Goal: Task Accomplishment & Management: Use online tool/utility

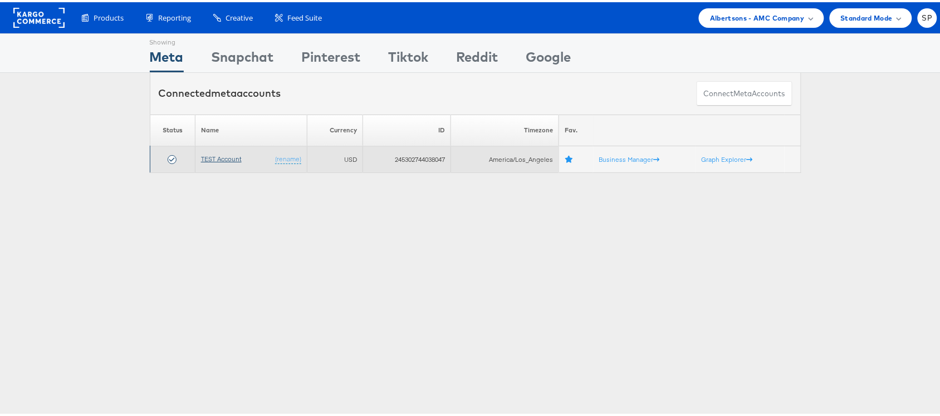
drag, startPoint x: 0, startPoint y: 0, endPoint x: 210, endPoint y: 160, distance: 263.8
click at [210, 160] on link "TEST Account" at bounding box center [221, 157] width 41 height 8
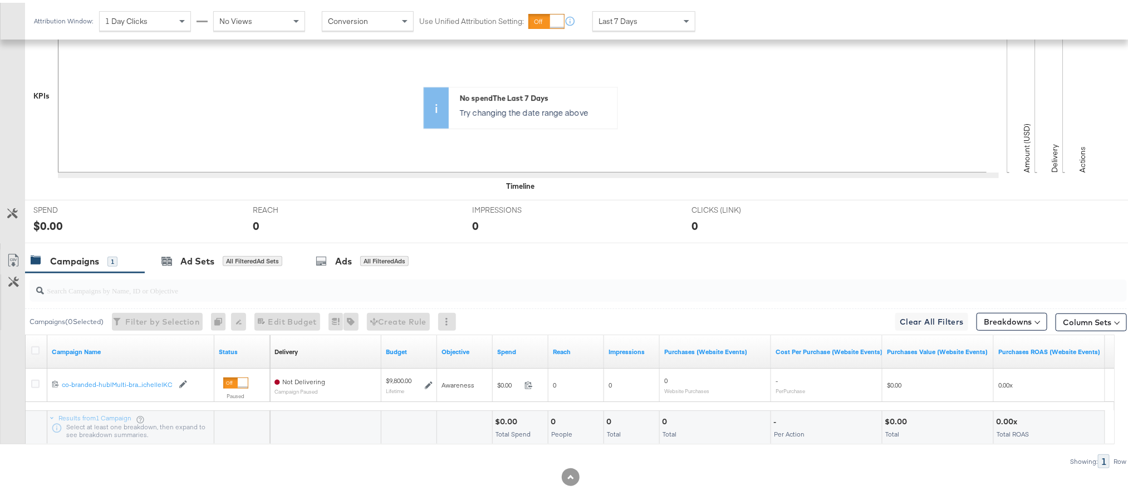
scroll to position [291, 0]
click at [194, 262] on div "Ad Sets" at bounding box center [197, 257] width 34 height 13
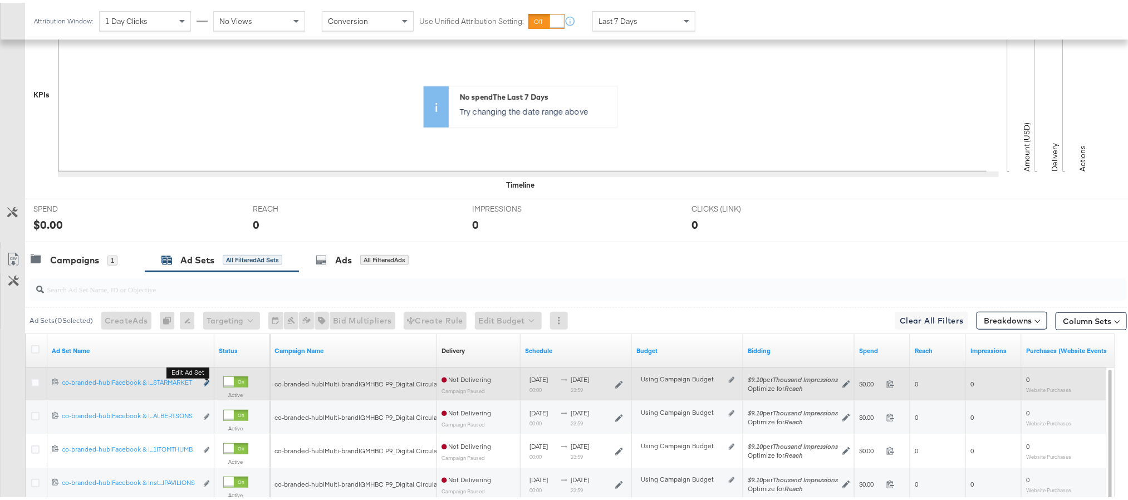
click at [205, 383] on icon "link" at bounding box center [207, 380] width 6 height 6
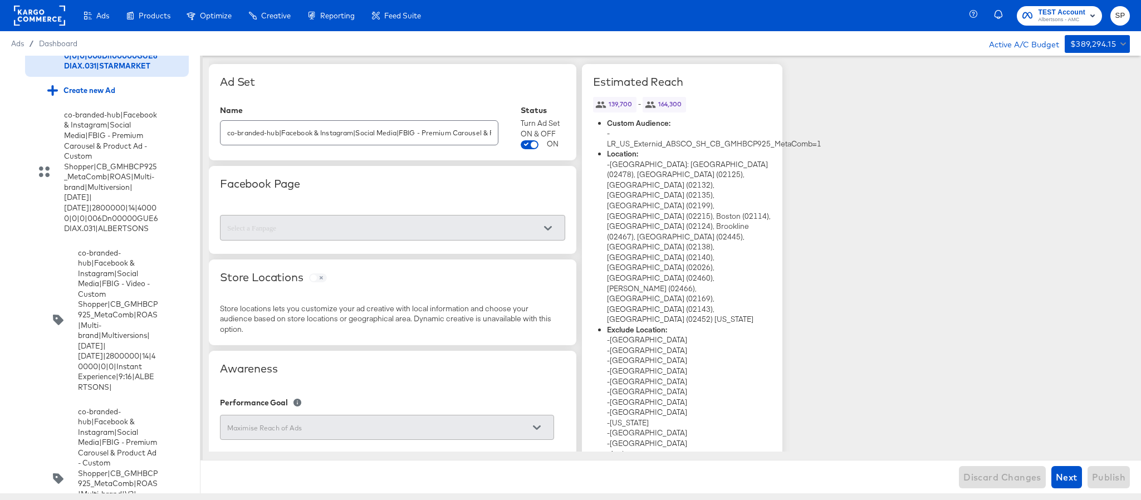
scroll to position [580, 0]
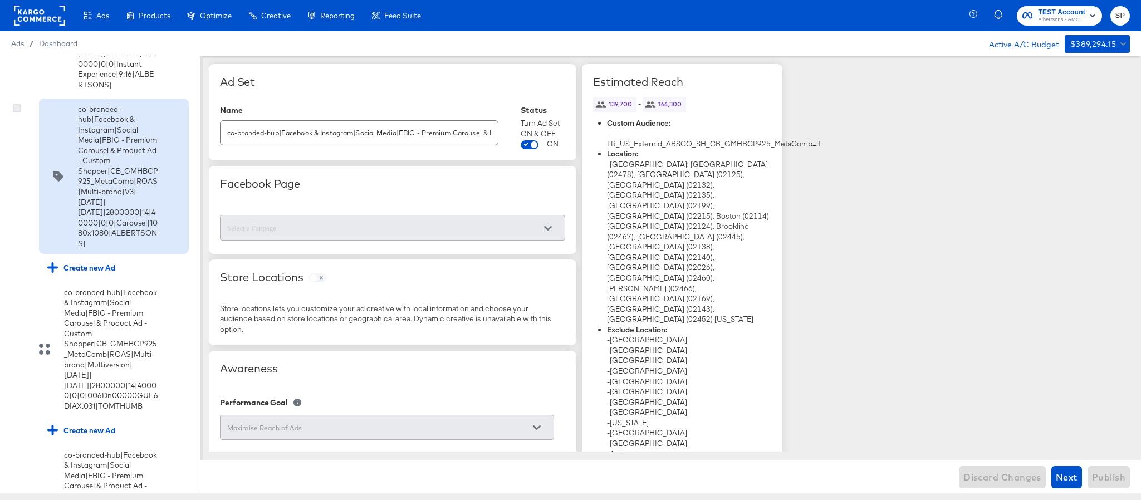
click at [17, 112] on icon at bounding box center [17, 108] width 8 height 8
click at [0, 0] on input "checkbox" at bounding box center [0, 0] width 0 height 0
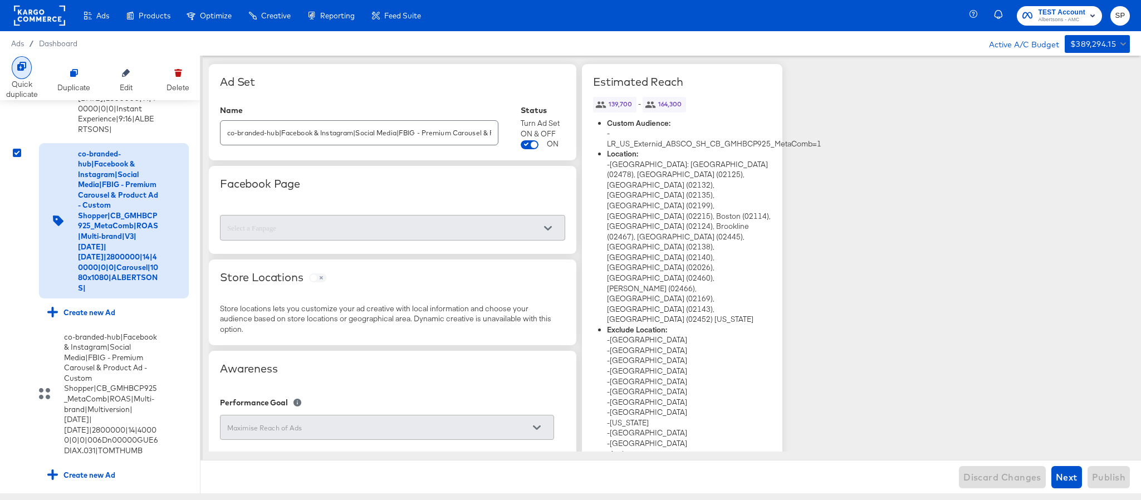
click at [24, 71] on icon at bounding box center [21, 66] width 9 height 9
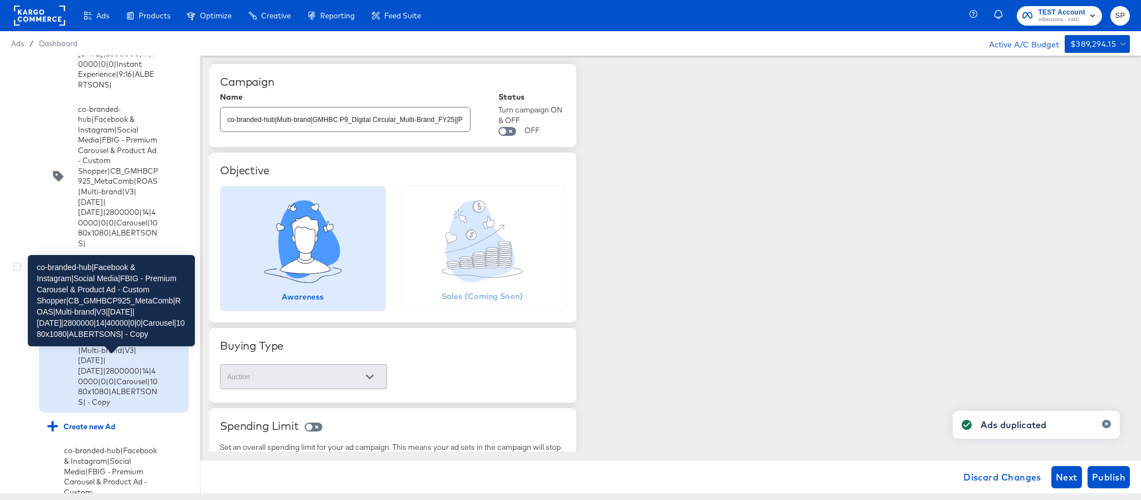
click at [86, 403] on div "co-branded-hub|Facebook & Instagram|Social Media|FBIG - Premium Carousel & Prod…" at bounding box center [118, 334] width 80 height 145
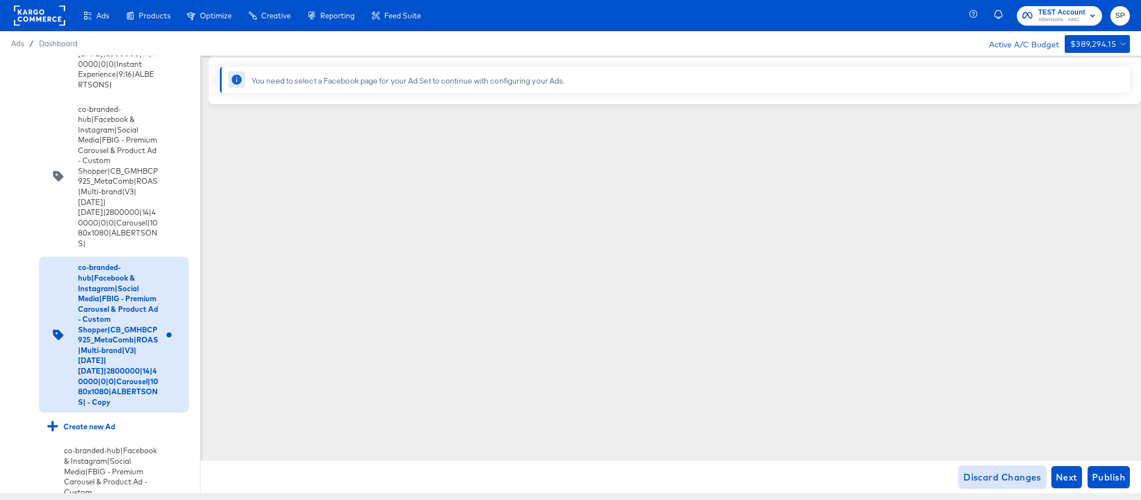
click at [983, 475] on span "Discard Changes" at bounding box center [1002, 477] width 78 height 16
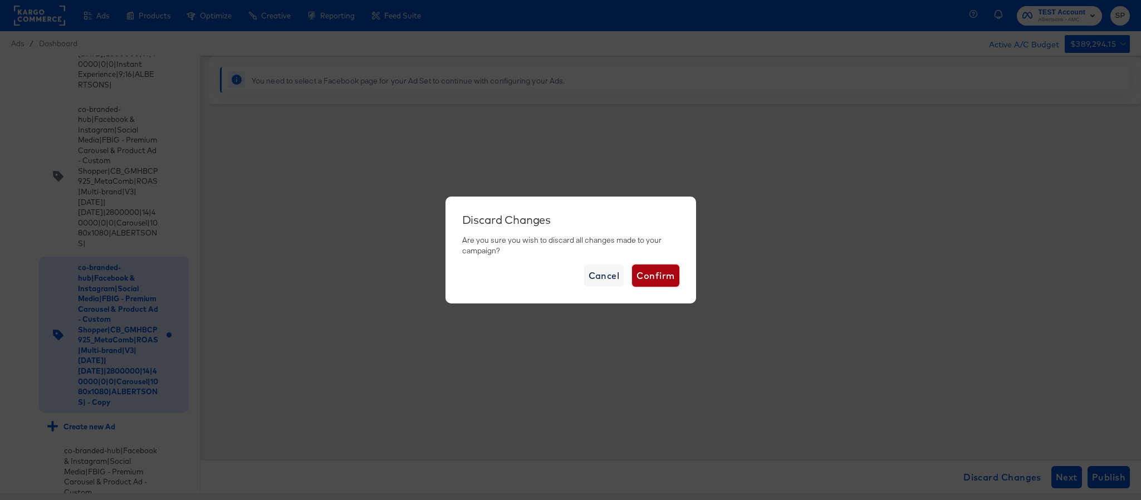
click at [651, 271] on span "Confirm" at bounding box center [655, 276] width 38 height 16
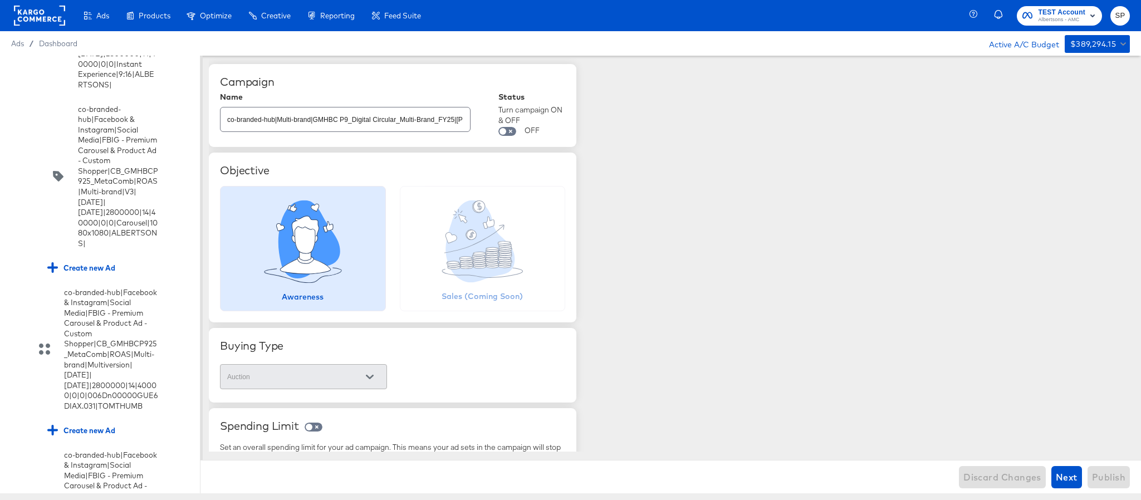
click at [41, 17] on rect at bounding box center [39, 16] width 51 height 20
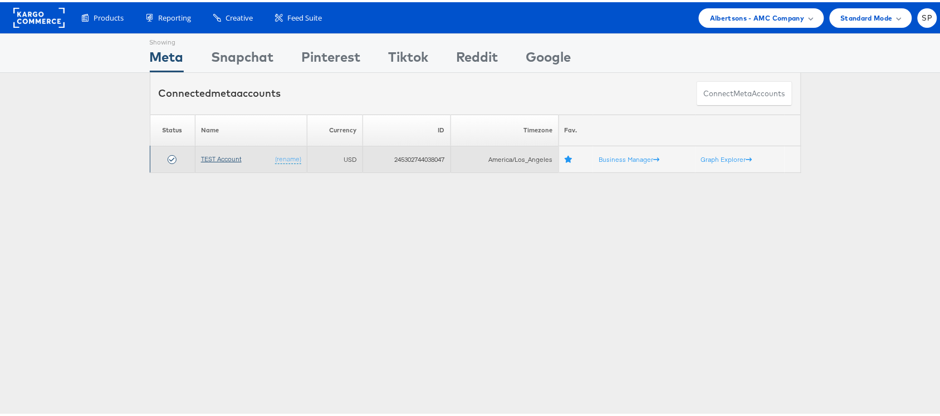
click at [213, 156] on link "TEST Account" at bounding box center [221, 157] width 41 height 8
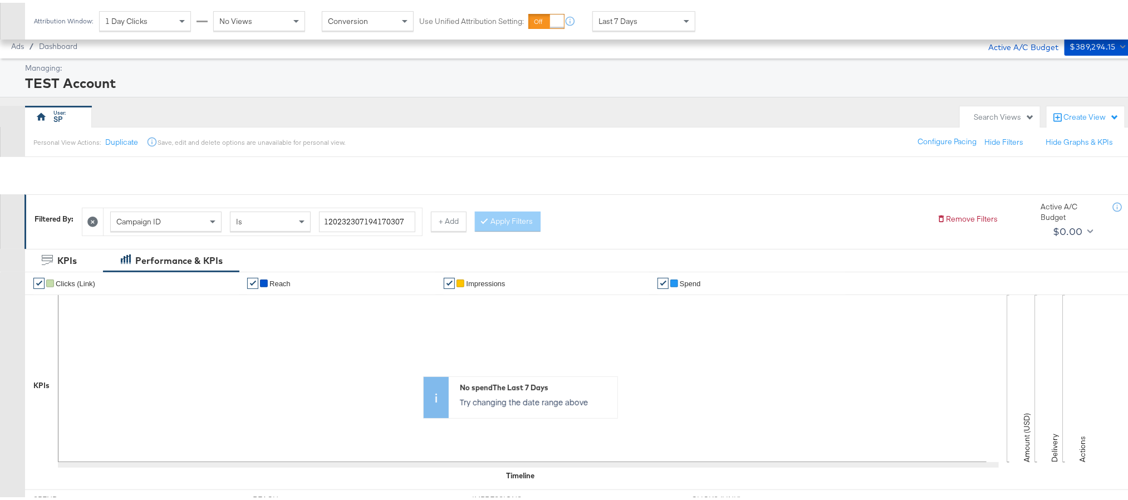
scroll to position [306, 0]
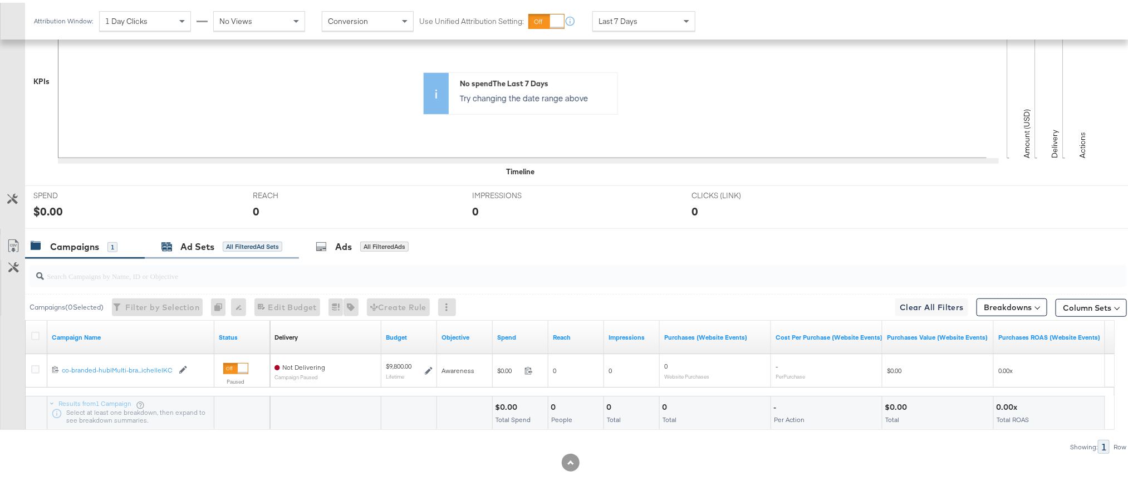
click at [186, 244] on div "Ad Sets" at bounding box center [197, 244] width 34 height 13
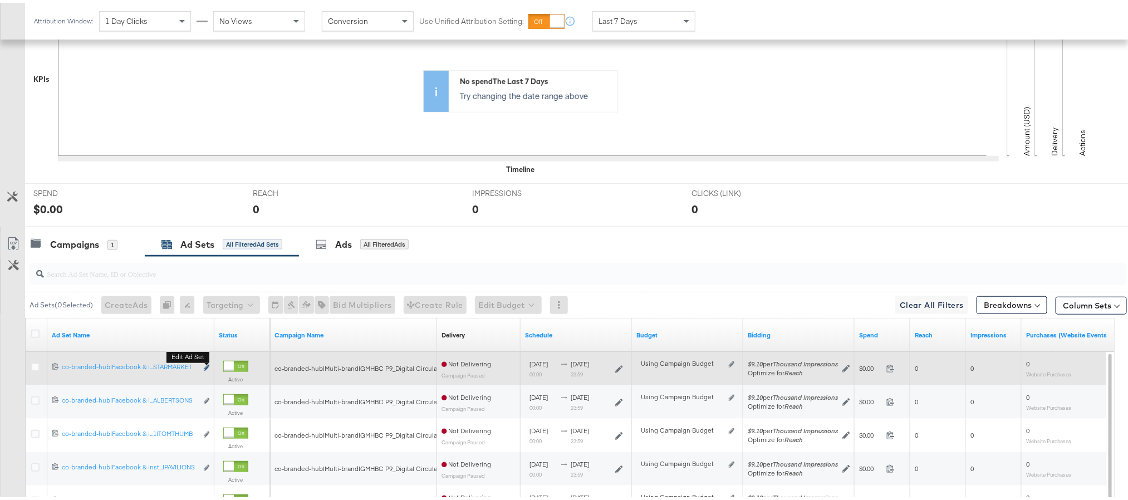
click at [204, 368] on icon "link" at bounding box center [207, 365] width 6 height 6
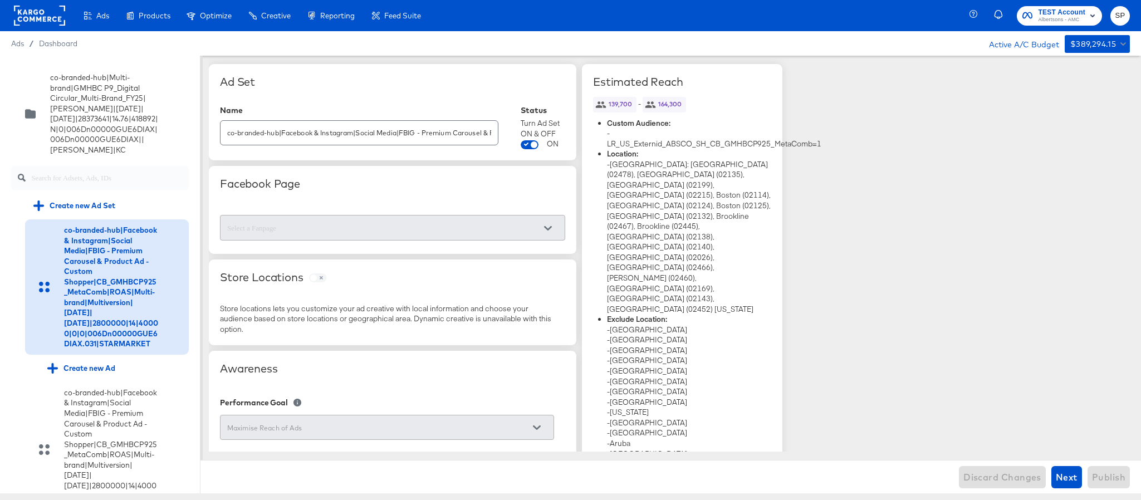
scroll to position [580, 0]
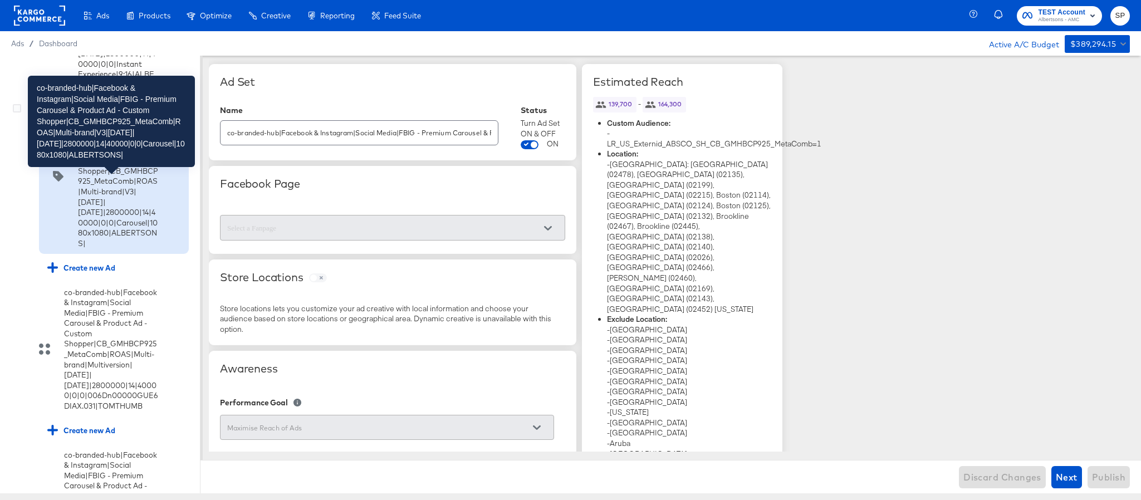
click at [85, 249] on div "co-branded-hub|Facebook & Instagram|Social Media|FBIG - Premium Carousel & Prod…" at bounding box center [118, 176] width 80 height 145
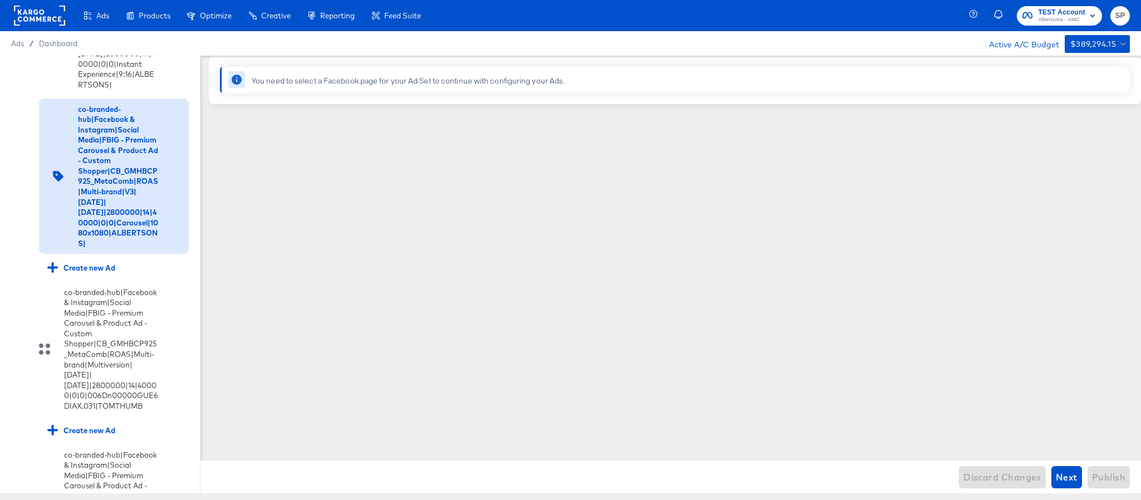
click at [32, 21] on rect at bounding box center [39, 16] width 51 height 20
